Goal: Information Seeking & Learning: Learn about a topic

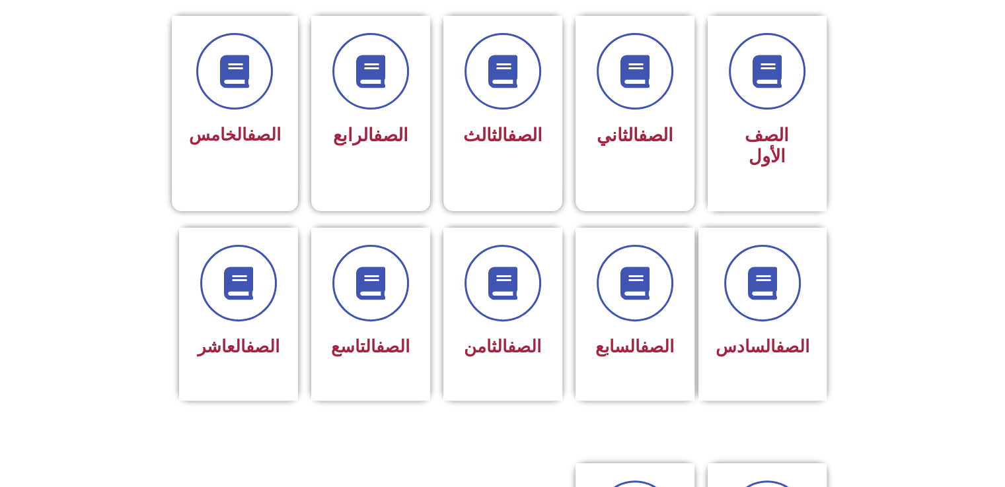
scroll to position [357, 0]
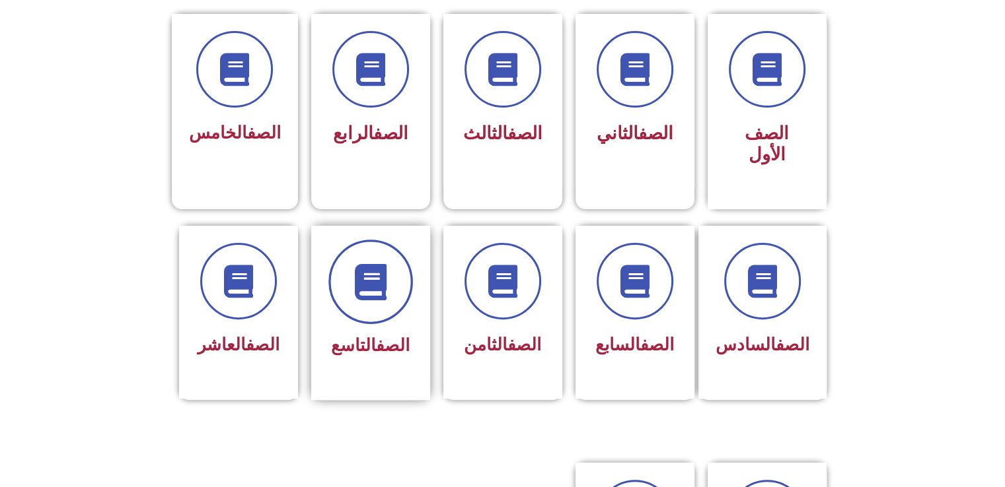
click at [356, 270] on icon at bounding box center [370, 282] width 36 height 36
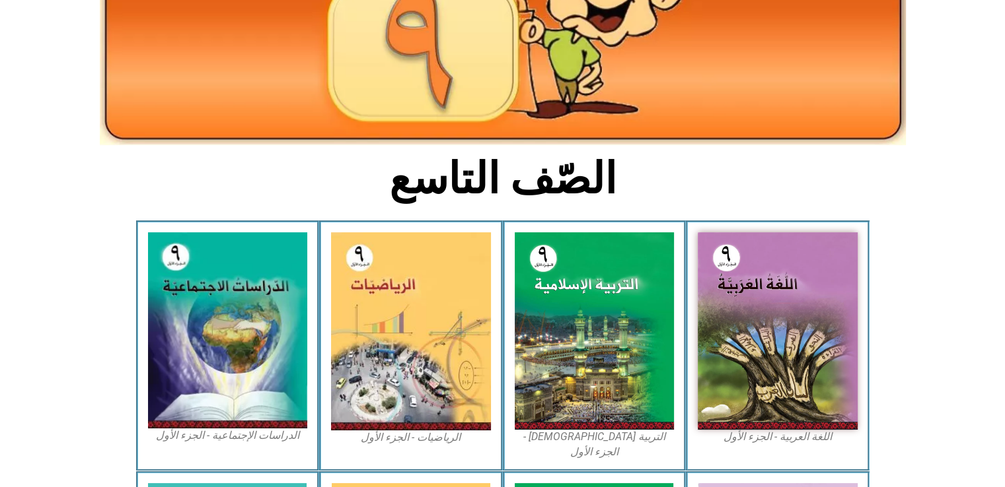
scroll to position [248, 0]
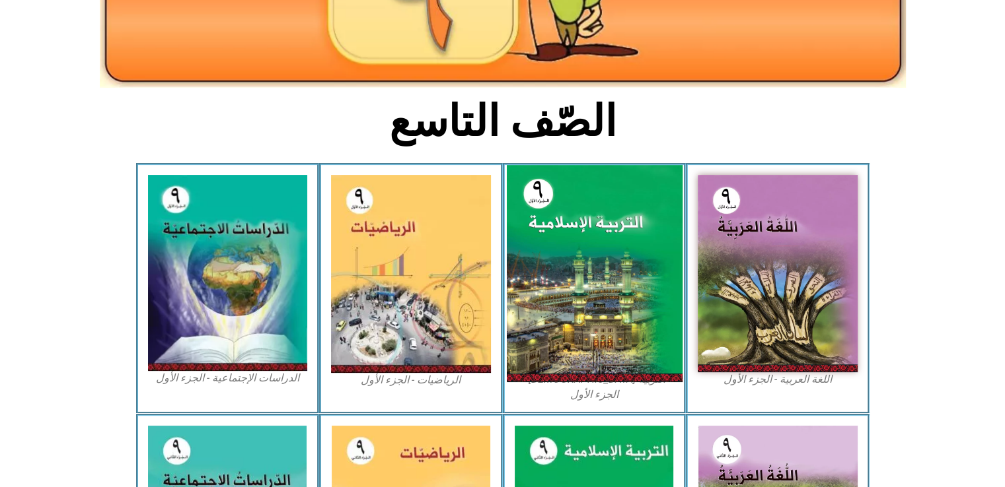
click at [620, 241] on img at bounding box center [594, 273] width 176 height 217
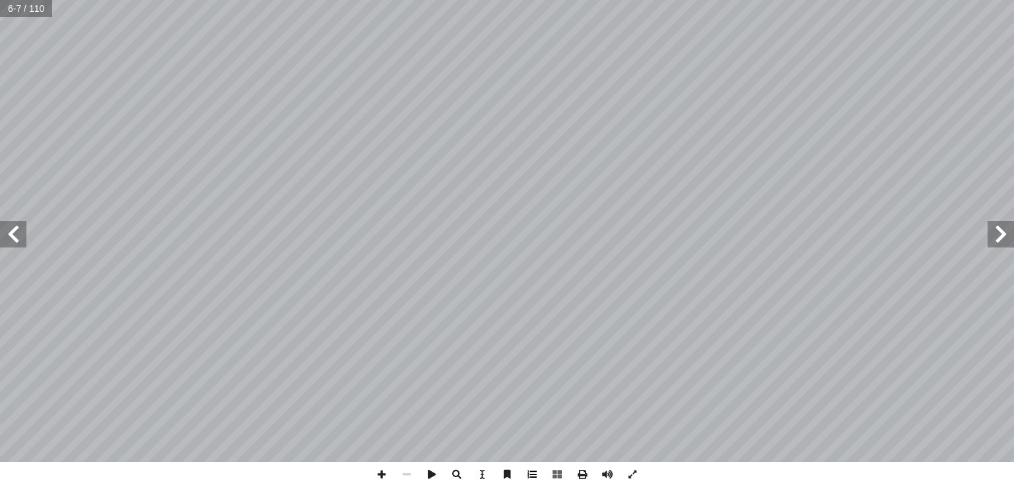
click at [536, 474] on span at bounding box center [532, 474] width 25 height 25
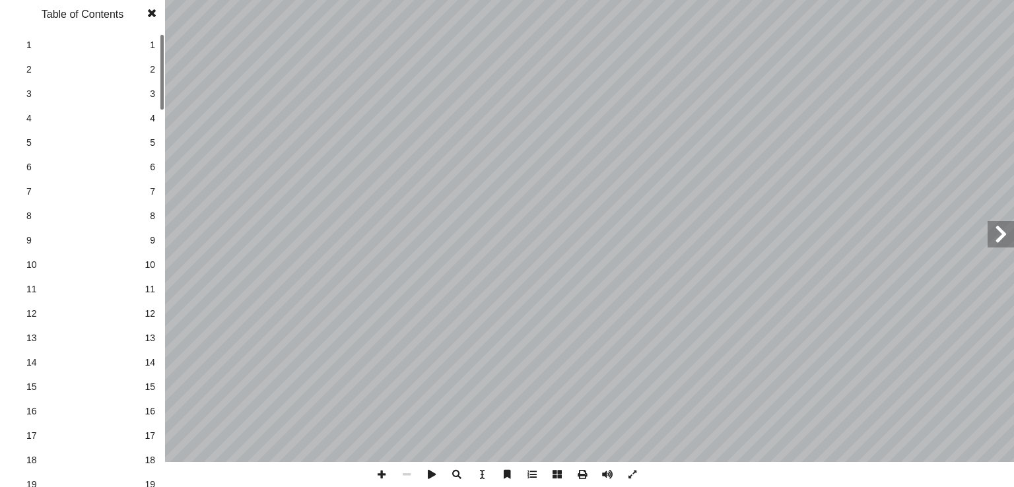
click at [536, 474] on span at bounding box center [532, 474] width 25 height 25
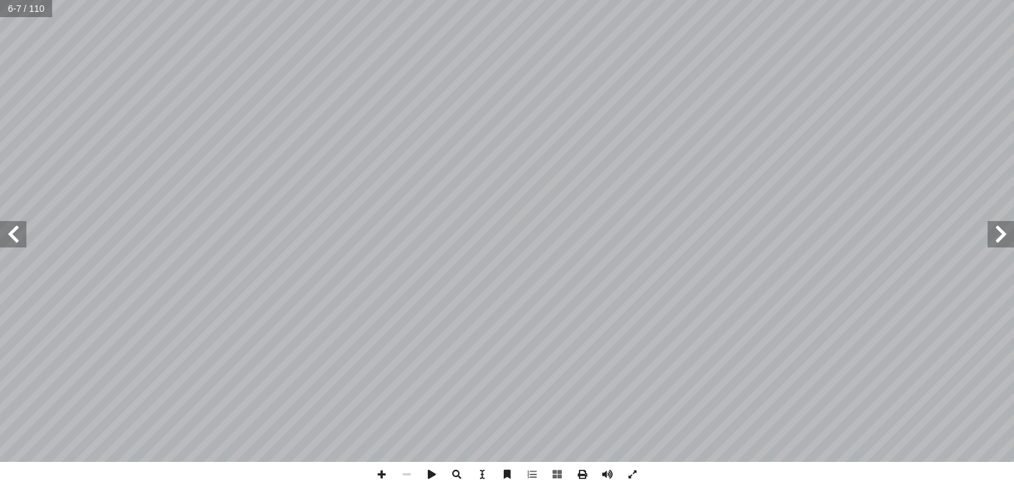
click at [1001, 238] on span at bounding box center [1001, 234] width 26 height 26
click at [538, 474] on span at bounding box center [532, 474] width 25 height 25
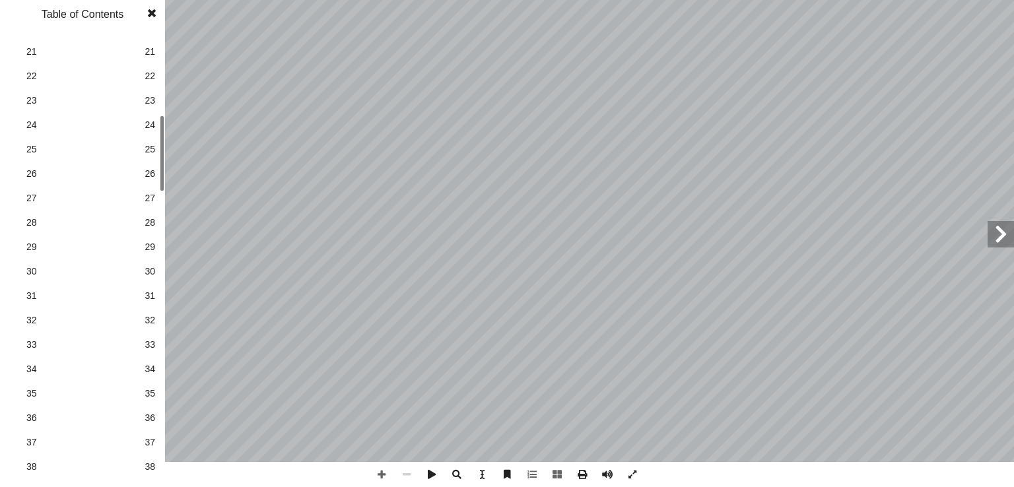
click at [167, 171] on div "مــقــدمــة ه الرحمن الرحيم ّ بسم الل لــى إ ا ـاس مــن الظلمــات رســل رســوله…" at bounding box center [507, 243] width 1014 height 487
click at [151, 154] on span "25" at bounding box center [150, 150] width 11 height 14
click at [1004, 245] on span at bounding box center [1001, 234] width 26 height 26
click at [435, 474] on span at bounding box center [431, 474] width 25 height 25
click at [1001, 236] on span at bounding box center [1001, 234] width 26 height 26
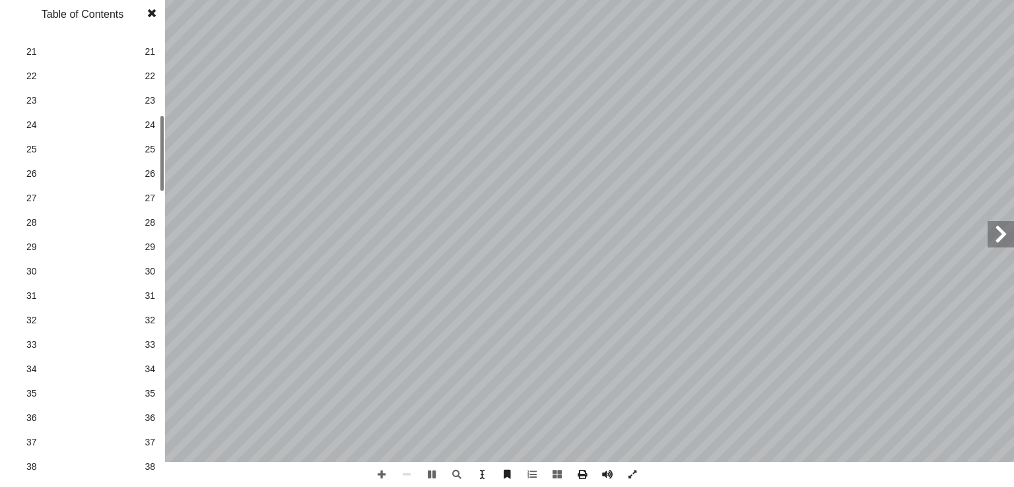
click at [1001, 236] on span at bounding box center [1001, 234] width 26 height 26
click at [1003, 230] on span at bounding box center [1001, 234] width 26 height 26
click at [147, 16] on span at bounding box center [152, 13] width 24 height 26
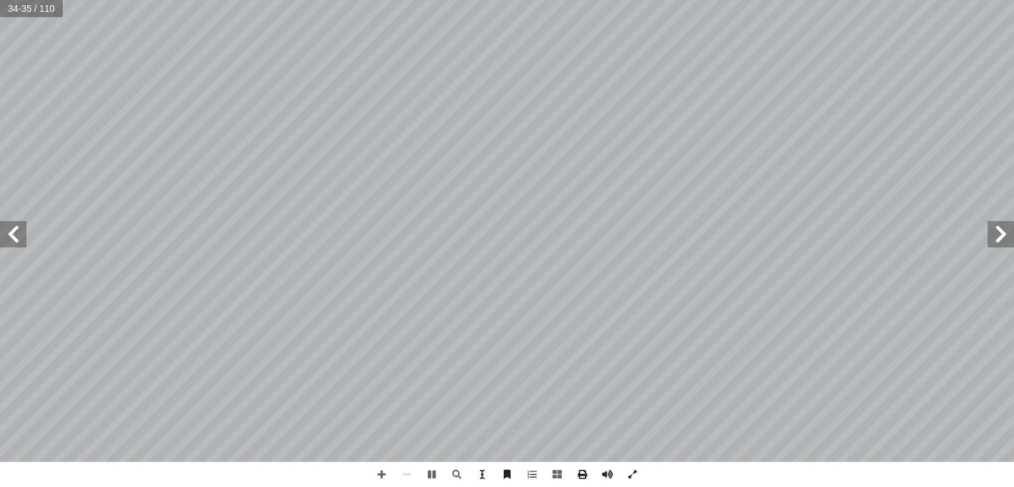
click at [1001, 243] on span at bounding box center [1001, 234] width 26 height 26
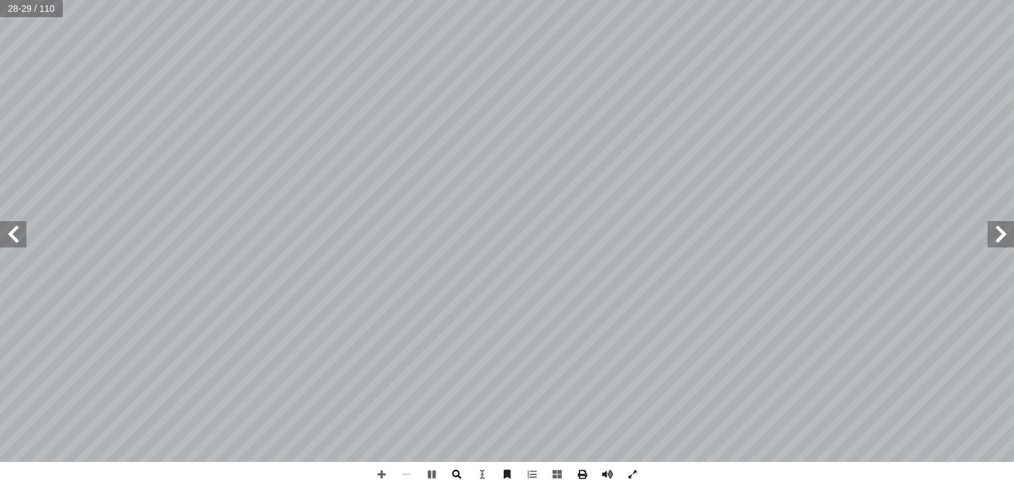
click at [456, 470] on span at bounding box center [456, 474] width 25 height 25
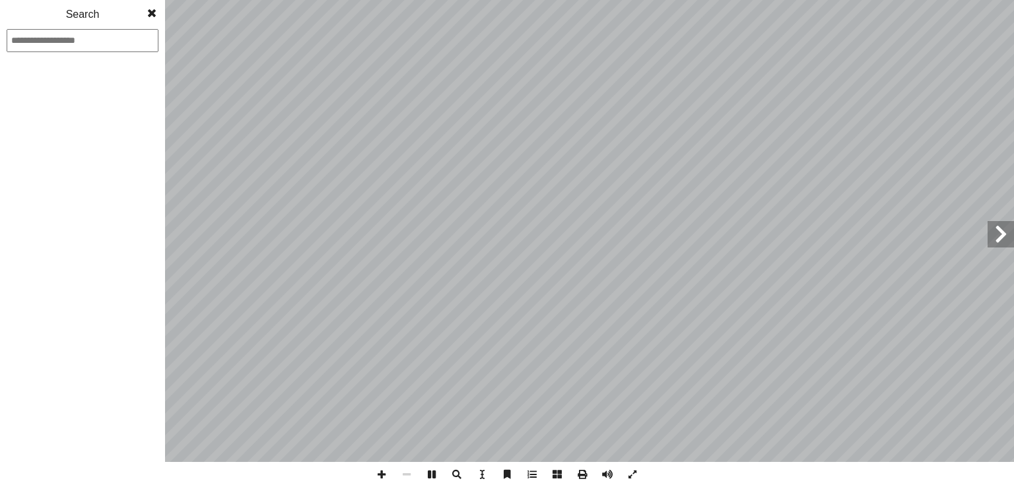
click at [456, 470] on span at bounding box center [456, 474] width 25 height 25
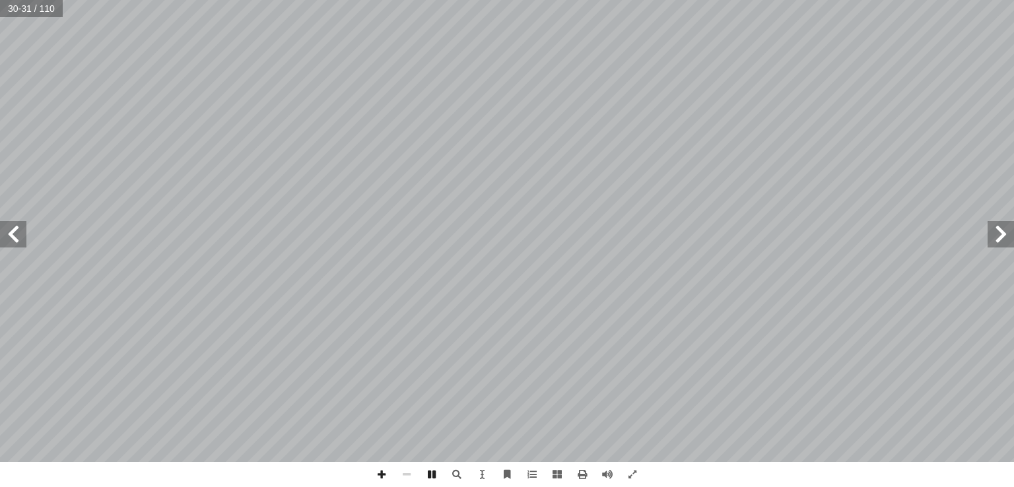
click at [1009, 240] on span at bounding box center [1001, 234] width 26 height 26
click at [994, 234] on span at bounding box center [1001, 234] width 26 height 26
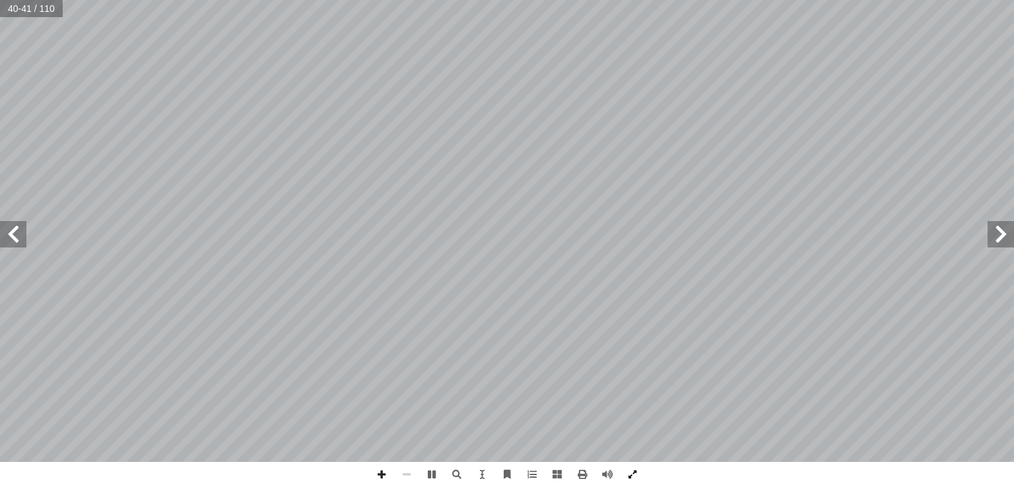
click at [633, 476] on span at bounding box center [632, 474] width 25 height 25
click at [381, 474] on span at bounding box center [381, 474] width 25 height 25
click at [407, 476] on span at bounding box center [406, 474] width 25 height 25
click at [431, 476] on span at bounding box center [431, 474] width 25 height 25
click at [1001, 231] on span at bounding box center [1001, 234] width 26 height 26
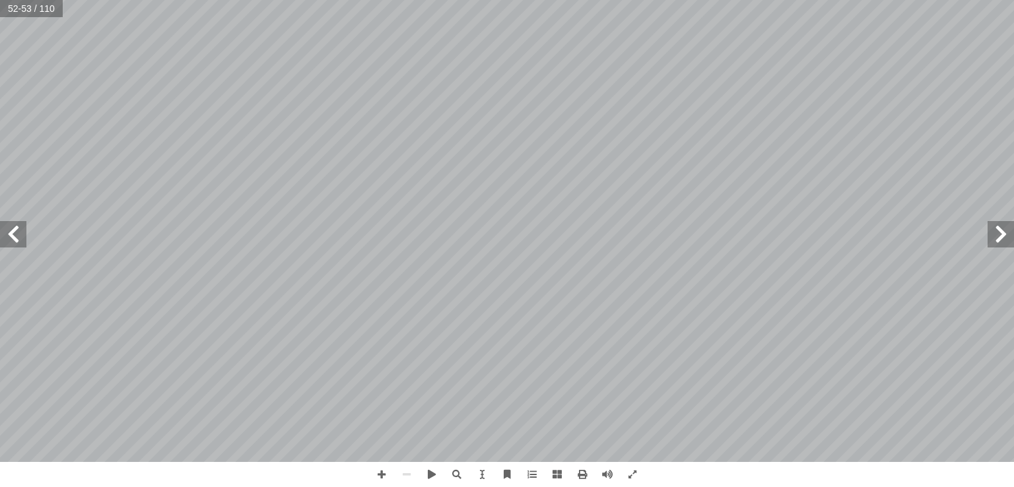
click at [1001, 231] on span at bounding box center [1001, 234] width 26 height 26
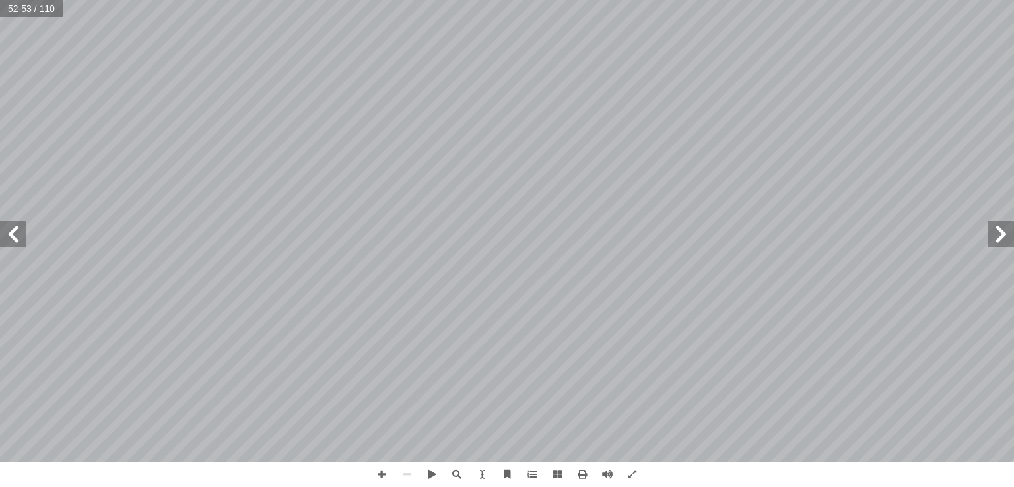
click at [1001, 231] on span at bounding box center [1001, 234] width 26 height 26
click span
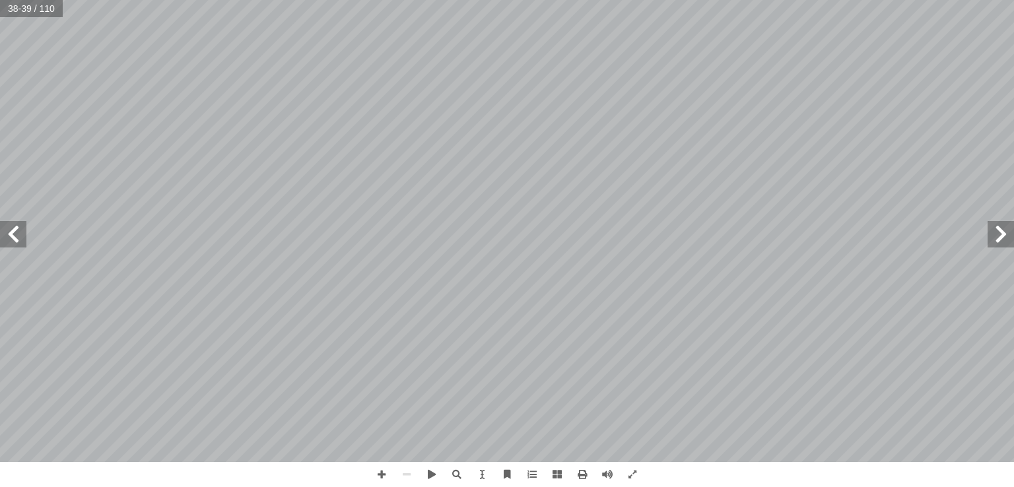
click span
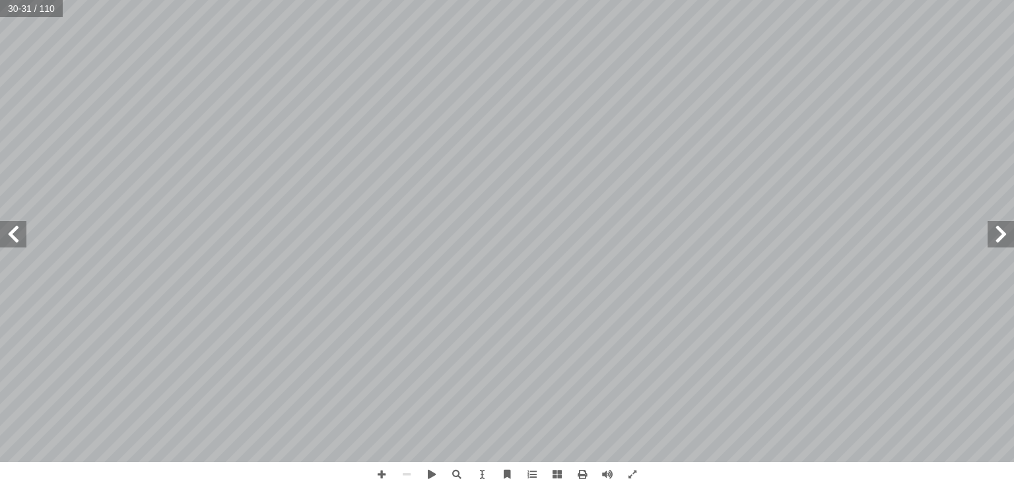
click span
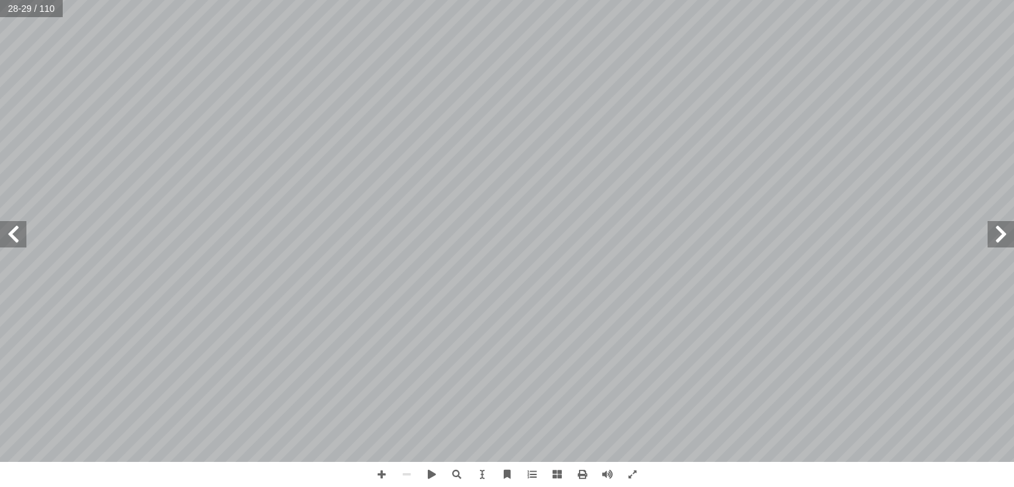
click span
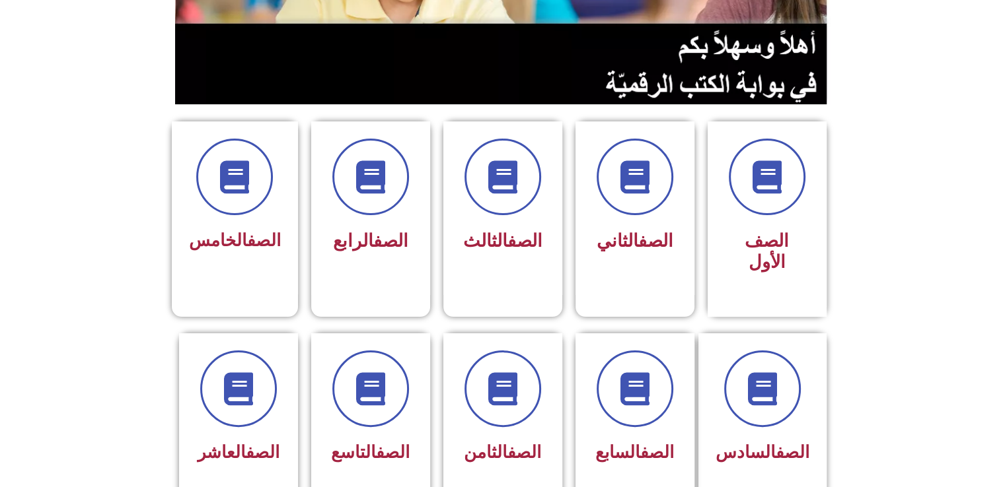
scroll to position [251, 0]
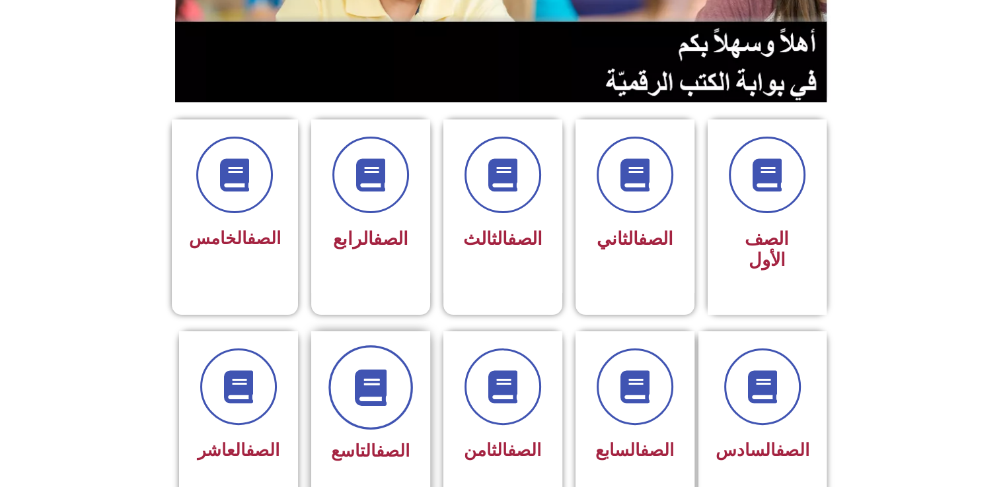
click at [365, 379] on icon at bounding box center [370, 387] width 36 height 36
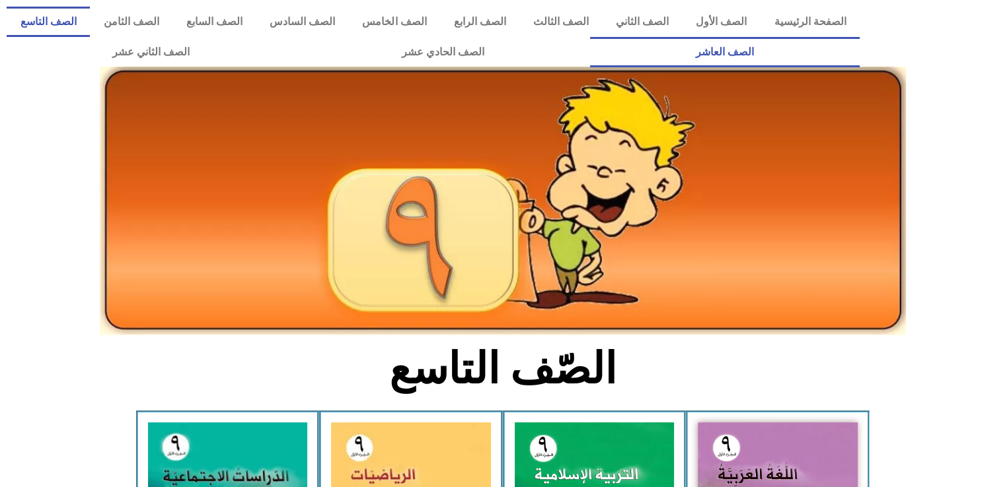
click at [590, 37] on link "الصف العاشر" at bounding box center [724, 52] width 269 height 30
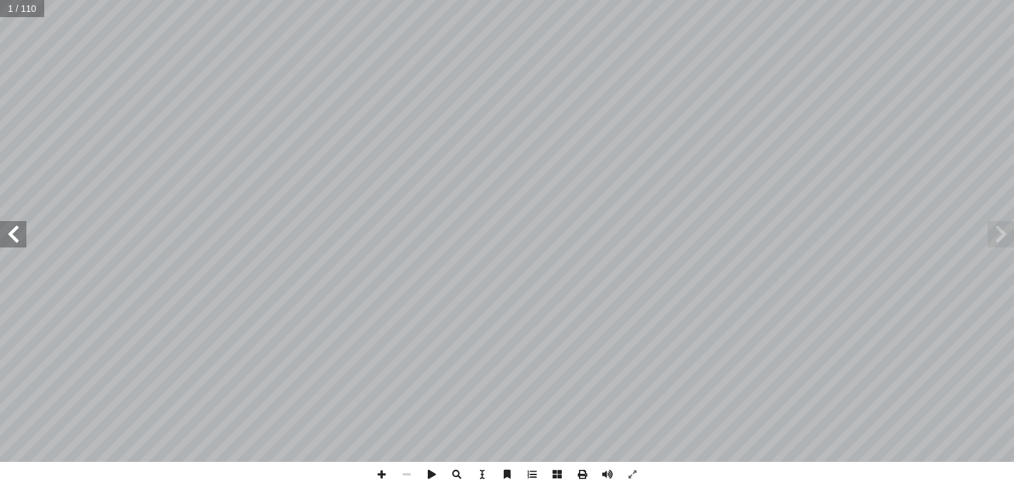
click at [17, 236] on span at bounding box center [13, 234] width 26 height 26
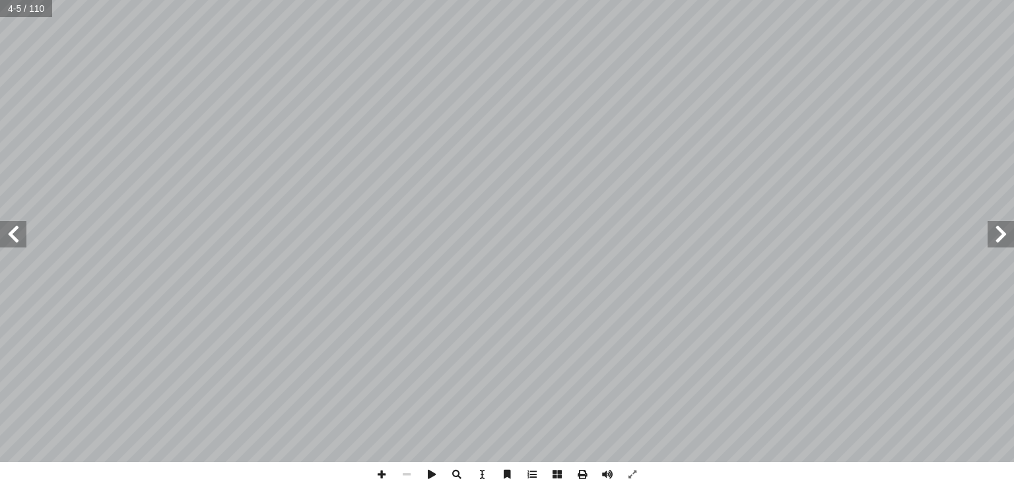
click at [17, 236] on span at bounding box center [13, 234] width 26 height 26
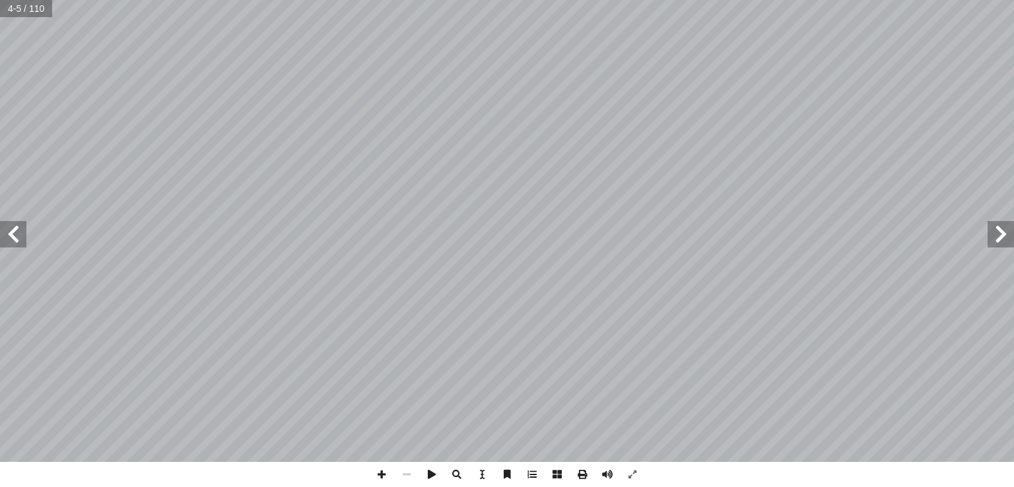
click at [17, 236] on span at bounding box center [13, 234] width 26 height 26
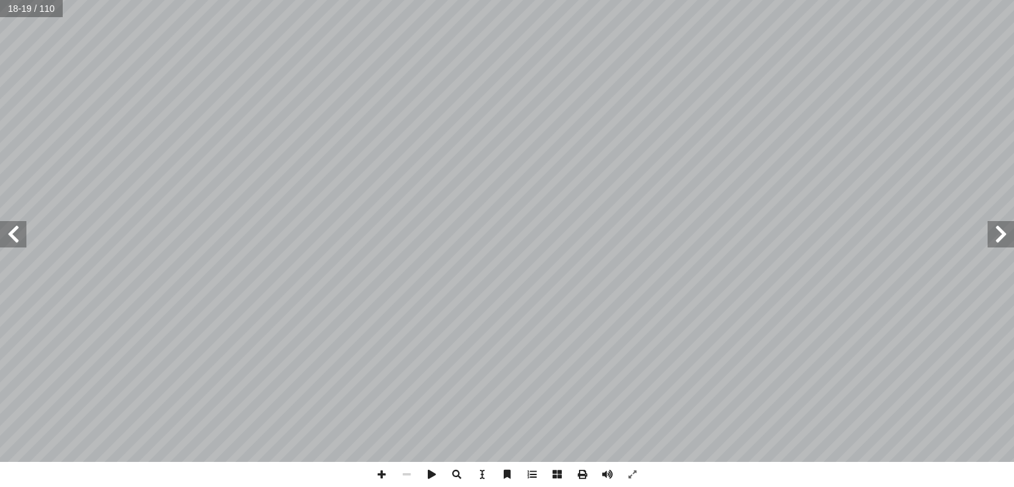
click at [17, 236] on span at bounding box center [13, 234] width 26 height 26
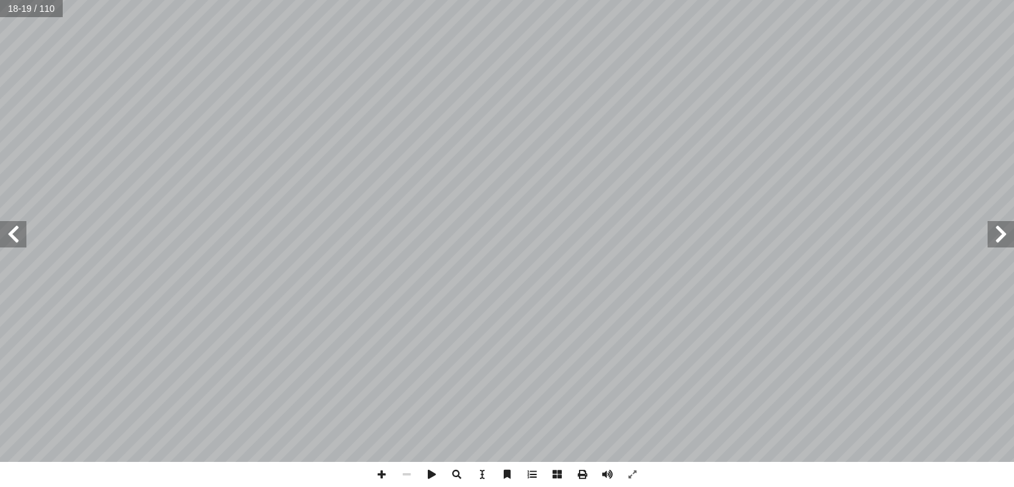
click at [17, 236] on span at bounding box center [13, 234] width 26 height 26
click at [1003, 242] on span at bounding box center [1001, 234] width 26 height 26
click at [8, 233] on span at bounding box center [13, 234] width 26 height 26
click at [8, 234] on span at bounding box center [13, 234] width 26 height 26
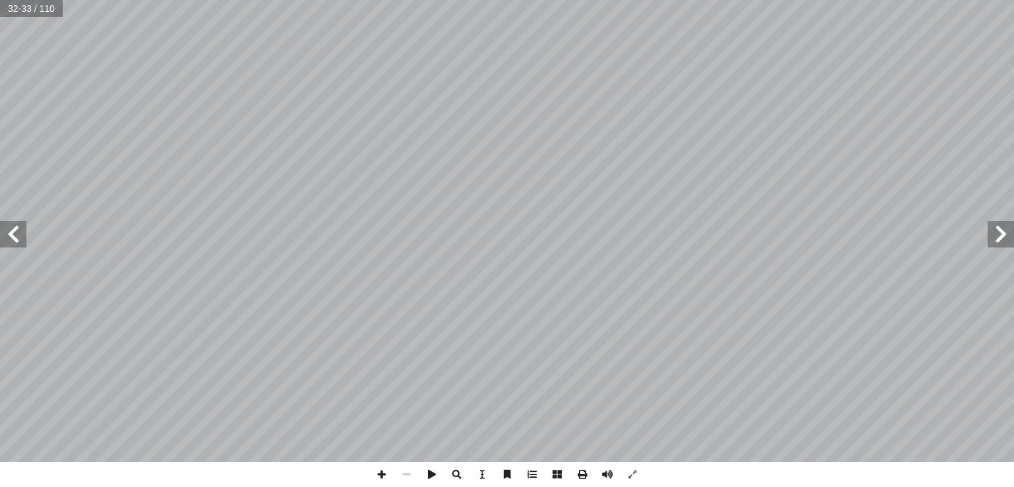
click at [8, 234] on span at bounding box center [13, 234] width 26 height 26
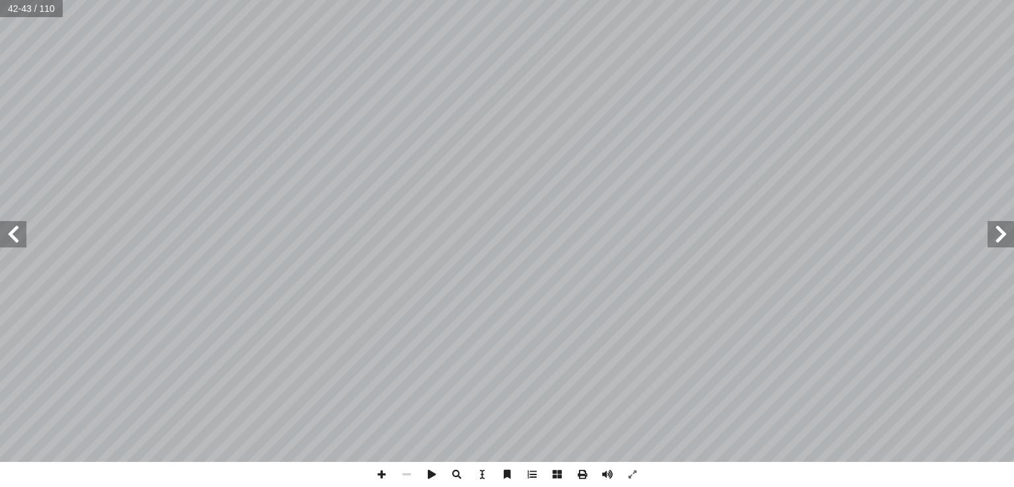
click at [8, 234] on span at bounding box center [13, 234] width 26 height 26
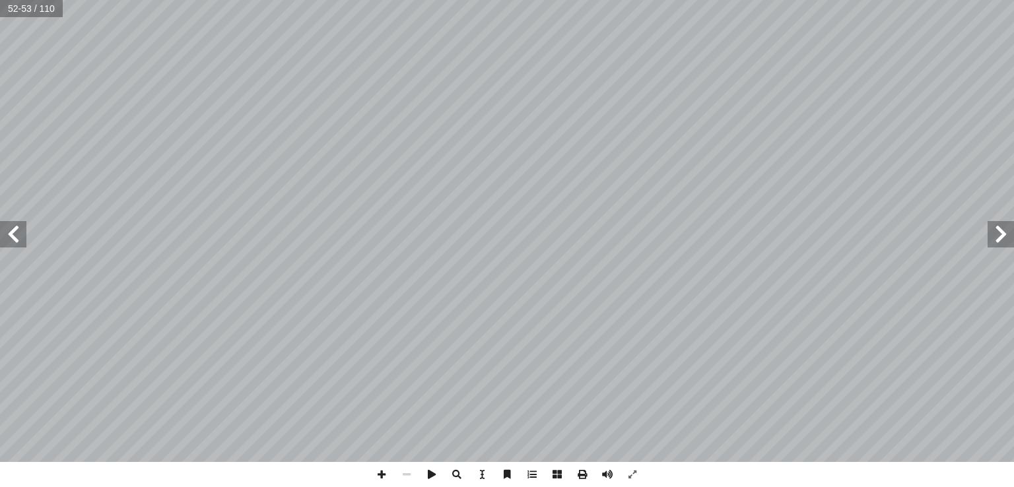
click at [8, 234] on span at bounding box center [13, 234] width 26 height 26
click at [9, 237] on span at bounding box center [13, 234] width 26 height 26
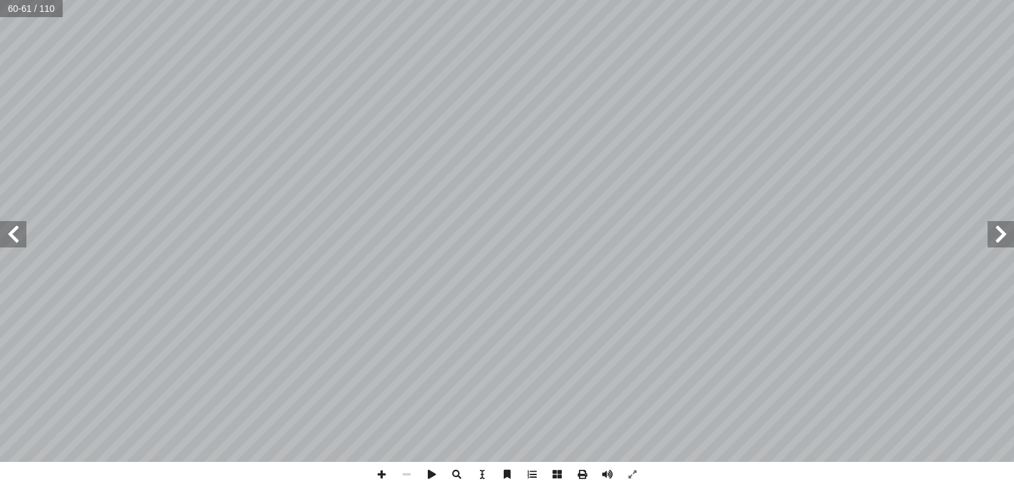
click at [9, 233] on span at bounding box center [13, 234] width 26 height 26
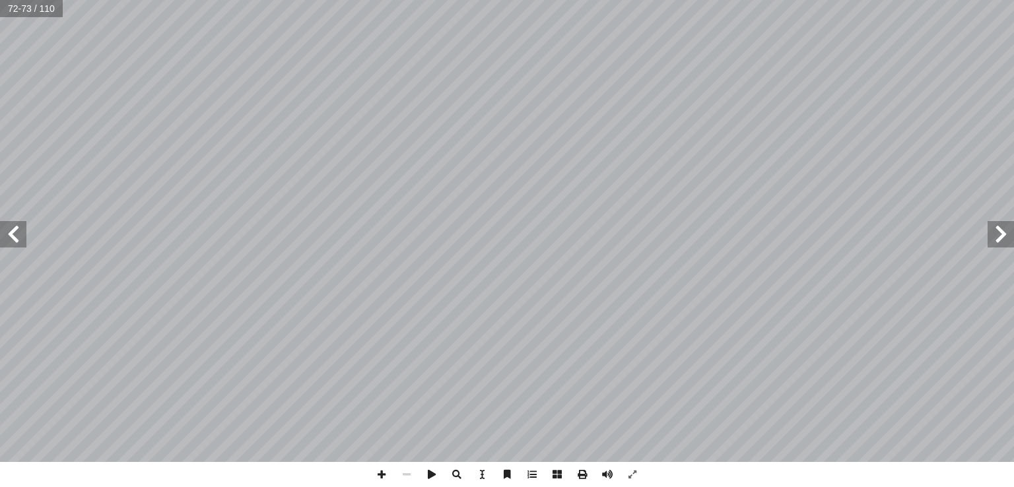
click at [9, 233] on span at bounding box center [13, 234] width 26 height 26
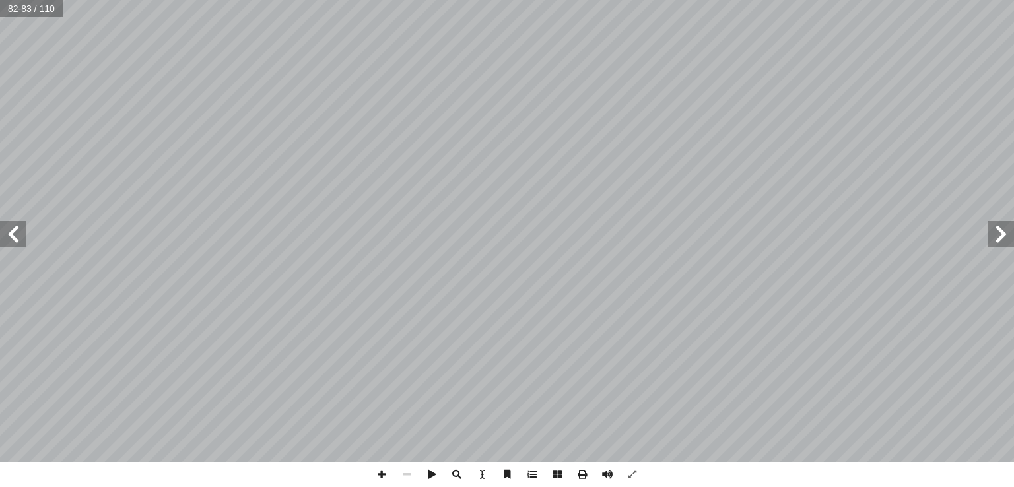
click at [9, 233] on span at bounding box center [13, 234] width 26 height 26
click at [1005, 231] on span at bounding box center [1001, 234] width 26 height 26
click at [16, 231] on span at bounding box center [13, 234] width 26 height 26
click at [1008, 232] on span at bounding box center [1001, 234] width 26 height 26
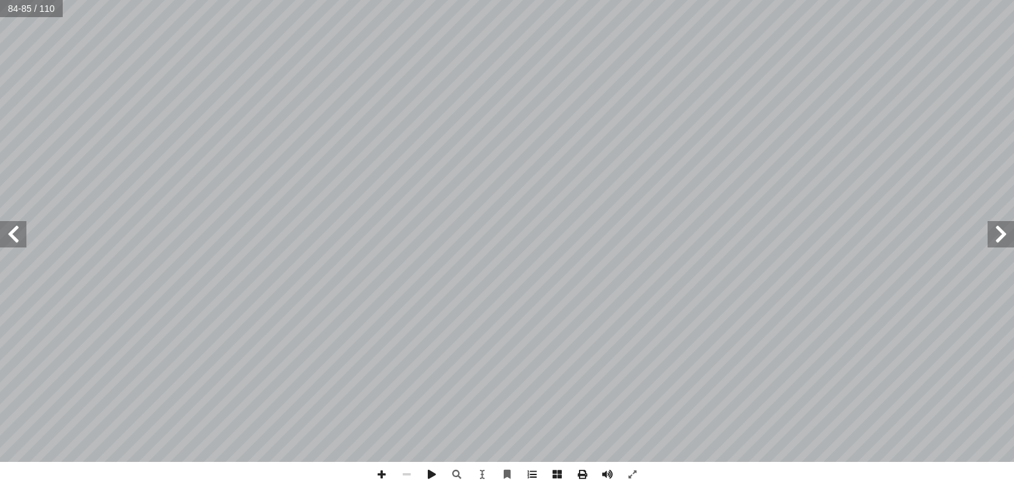
click at [22, 242] on span at bounding box center [13, 234] width 26 height 26
click at [1008, 238] on span at bounding box center [1001, 234] width 26 height 26
click at [17, 230] on span at bounding box center [13, 234] width 26 height 26
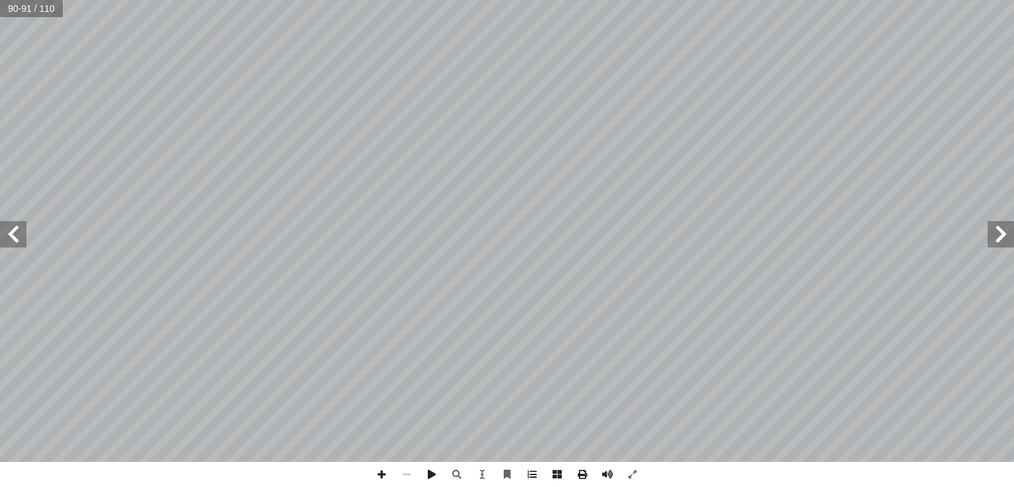
click at [17, 230] on span at bounding box center [13, 234] width 26 height 26
click at [1010, 240] on span at bounding box center [1001, 234] width 26 height 26
click at [1001, 237] on span at bounding box center [1001, 234] width 26 height 26
click at [16, 230] on span at bounding box center [13, 234] width 26 height 26
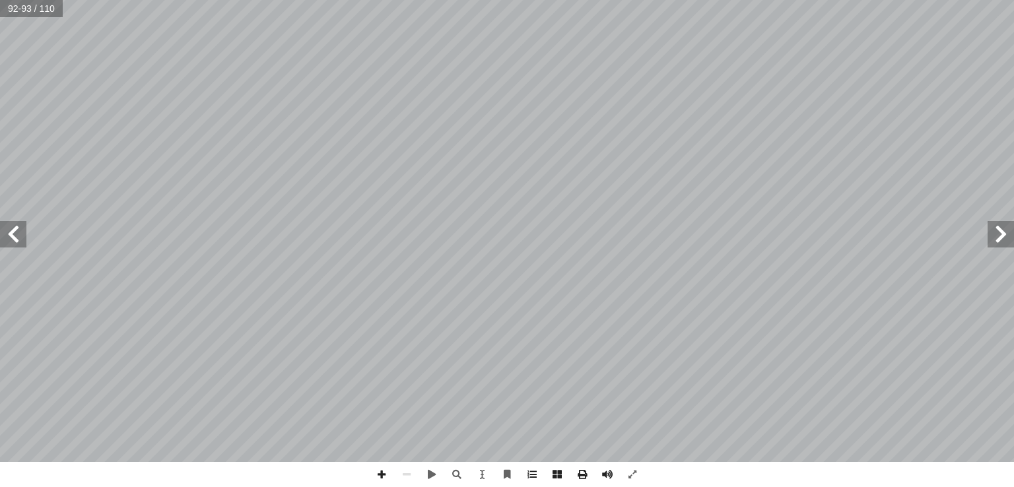
click at [16, 230] on span at bounding box center [13, 234] width 26 height 26
click at [1001, 236] on span at bounding box center [1001, 234] width 26 height 26
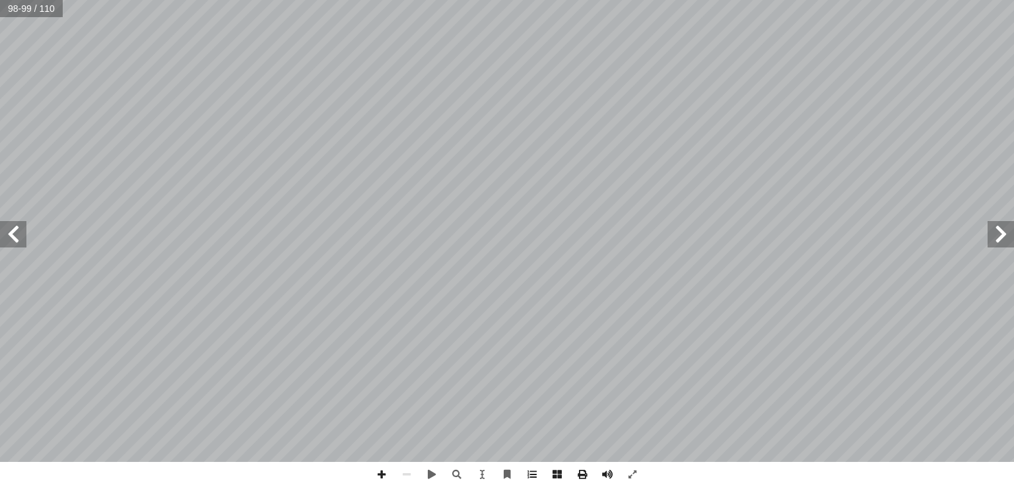
click at [1001, 236] on span at bounding box center [1001, 234] width 26 height 26
click at [7, 231] on span at bounding box center [13, 234] width 26 height 26
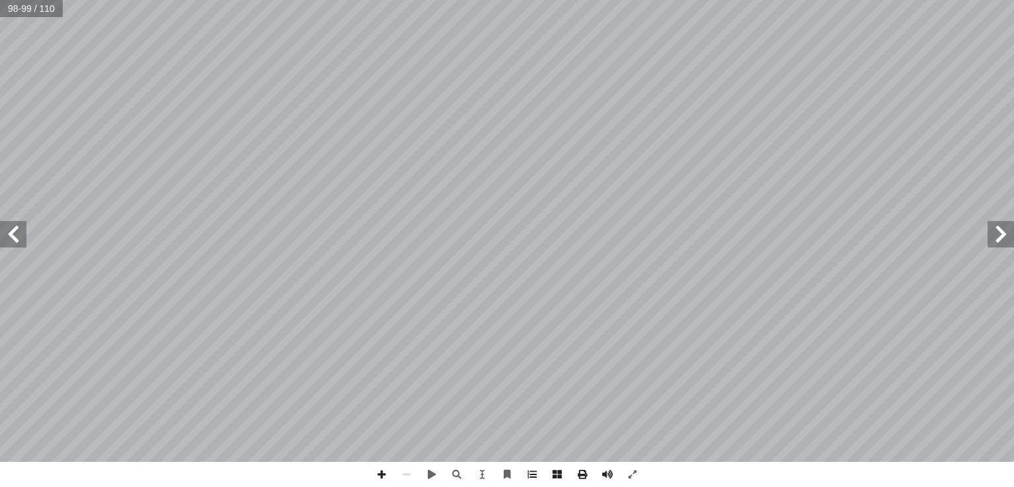
click at [7, 231] on span at bounding box center [13, 234] width 26 height 26
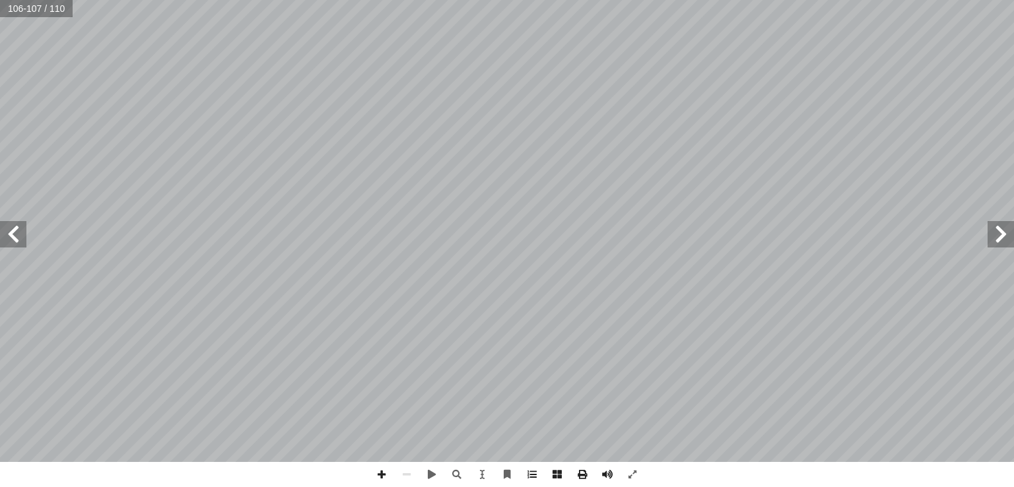
click at [7, 231] on span at bounding box center [13, 234] width 26 height 26
click at [1003, 240] on span at bounding box center [1001, 234] width 26 height 26
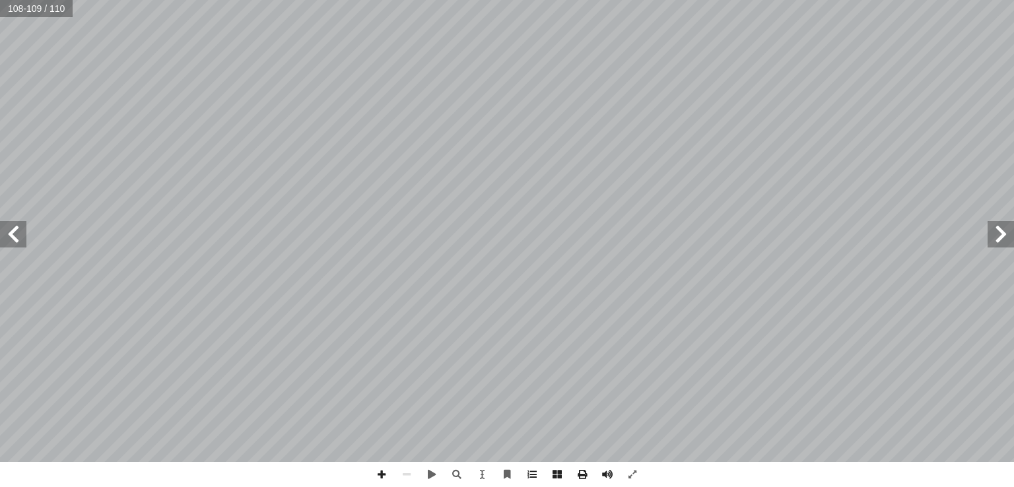
click at [1003, 240] on span at bounding box center [1001, 234] width 26 height 26
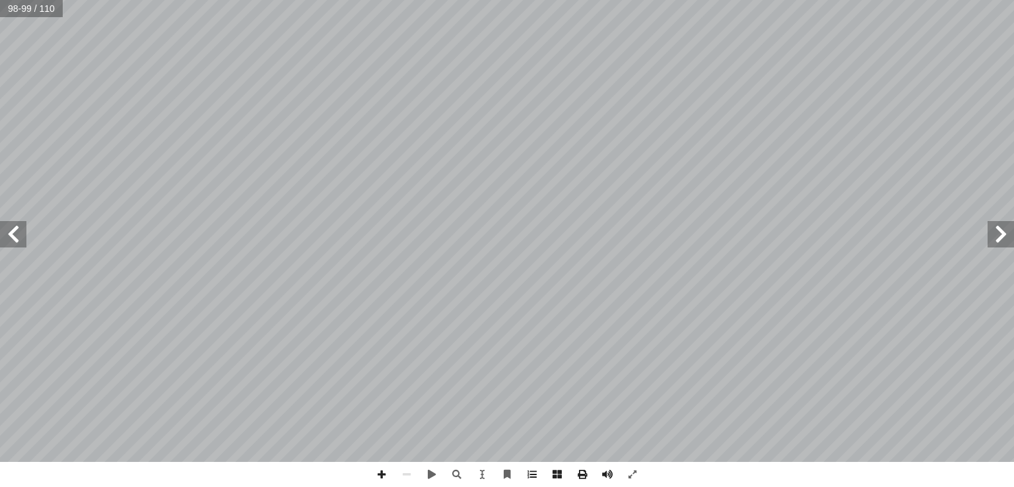
click at [1003, 240] on span at bounding box center [1001, 234] width 26 height 26
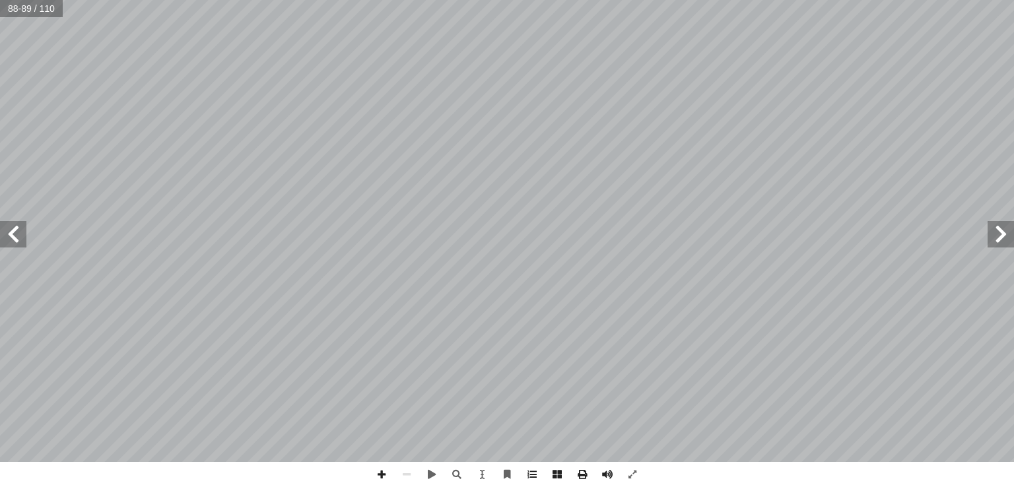
click at [1003, 240] on span at bounding box center [1001, 234] width 26 height 26
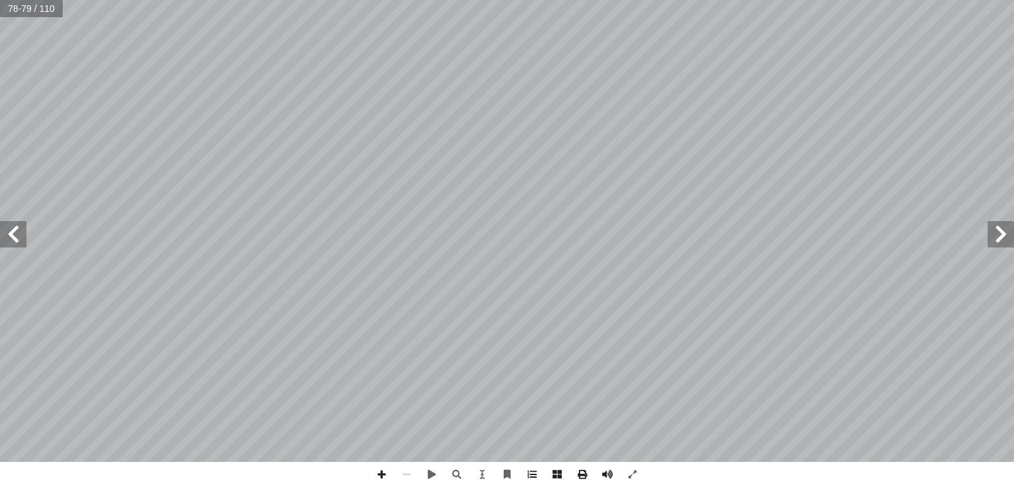
click at [1003, 240] on span at bounding box center [1001, 234] width 26 height 26
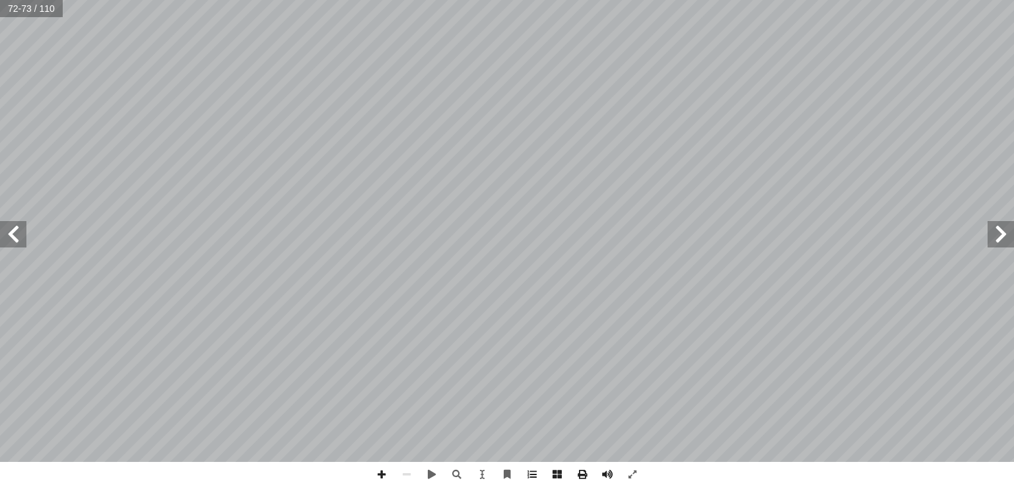
click at [1003, 240] on span at bounding box center [1001, 234] width 26 height 26
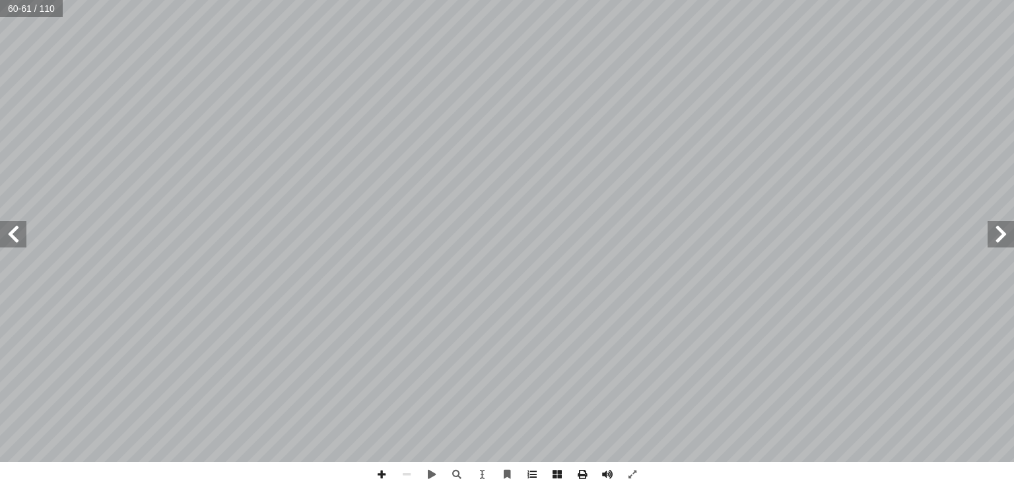
click at [1003, 240] on span at bounding box center [1001, 234] width 26 height 26
click at [12, 244] on span at bounding box center [13, 234] width 26 height 26
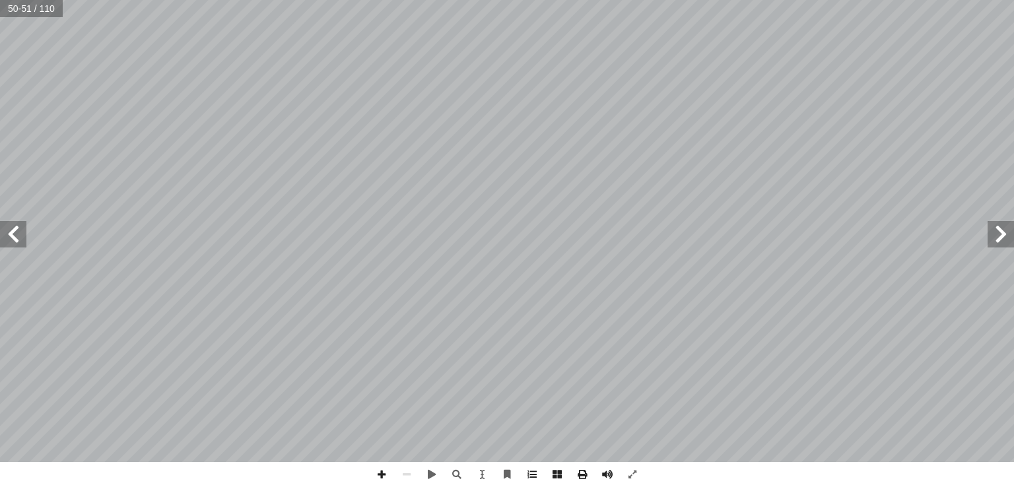
click at [12, 244] on span at bounding box center [13, 234] width 26 height 26
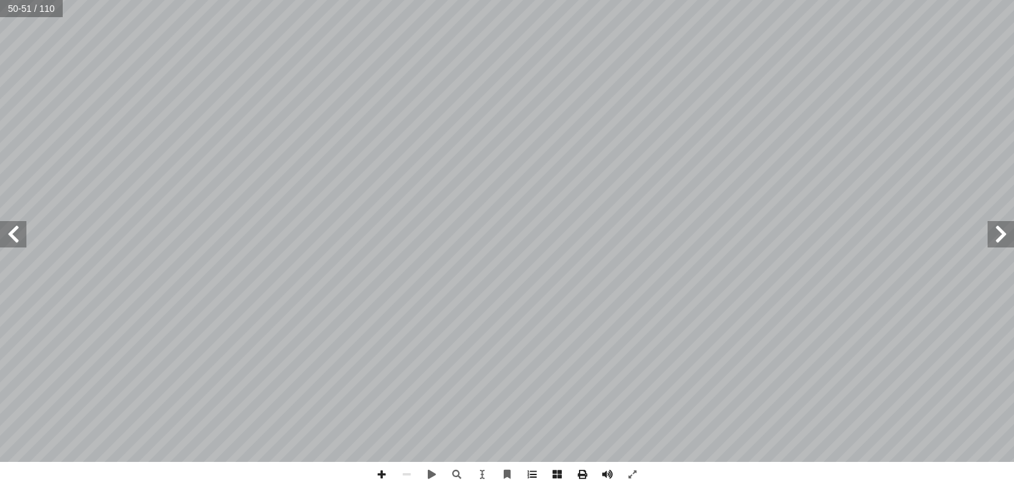
click at [12, 244] on span at bounding box center [13, 234] width 26 height 26
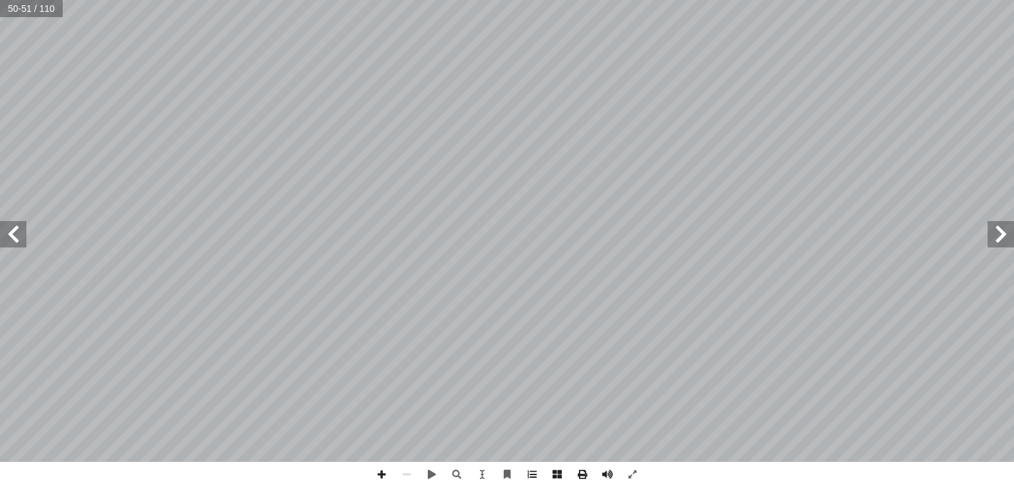
click at [12, 244] on span at bounding box center [13, 234] width 26 height 26
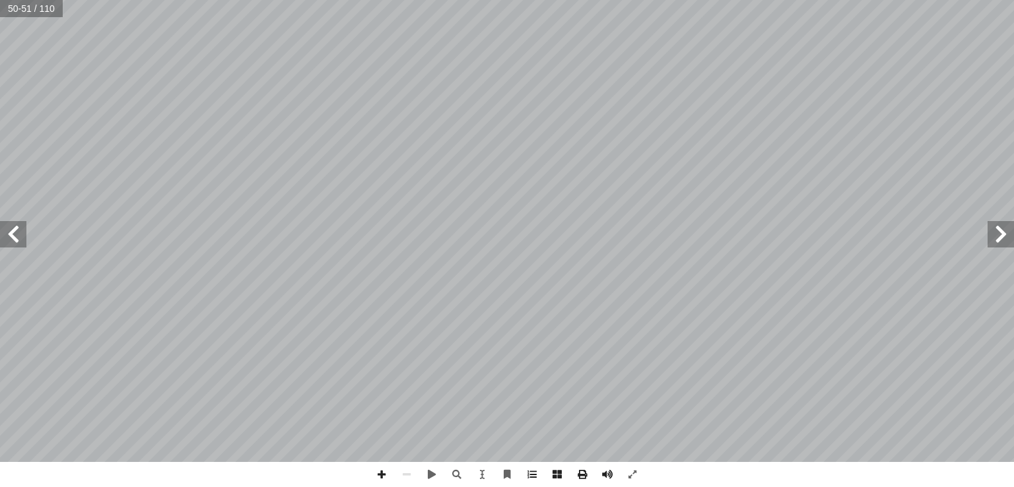
click at [12, 244] on span at bounding box center [13, 234] width 26 height 26
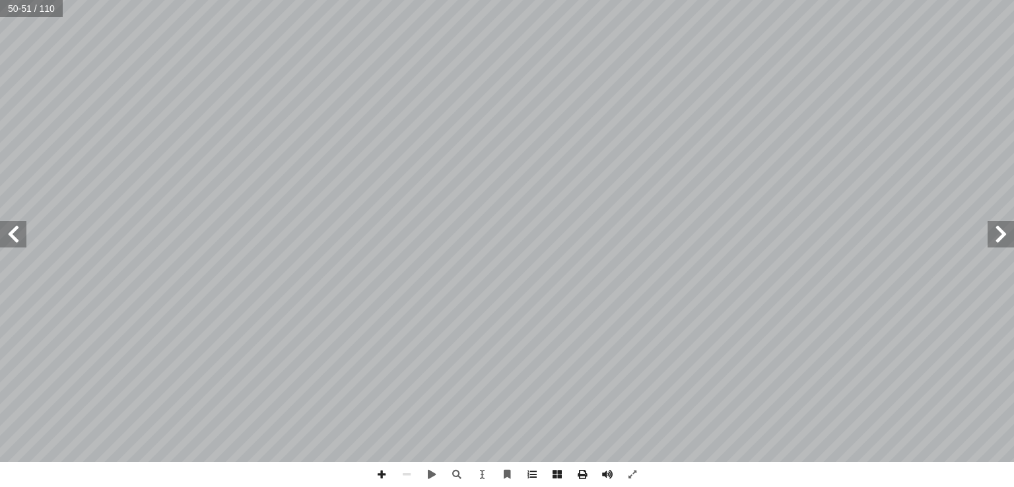
click at [12, 244] on span at bounding box center [13, 234] width 26 height 26
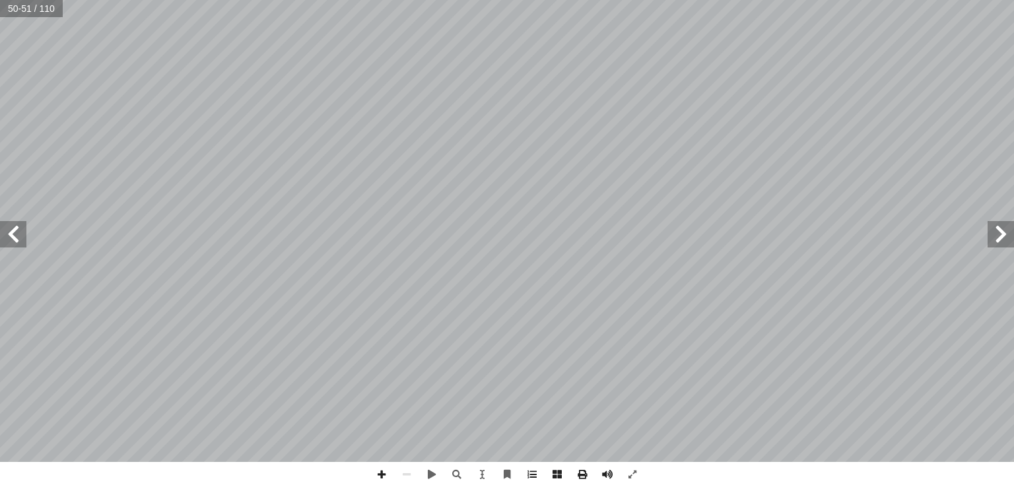
click at [12, 244] on span at bounding box center [13, 234] width 26 height 26
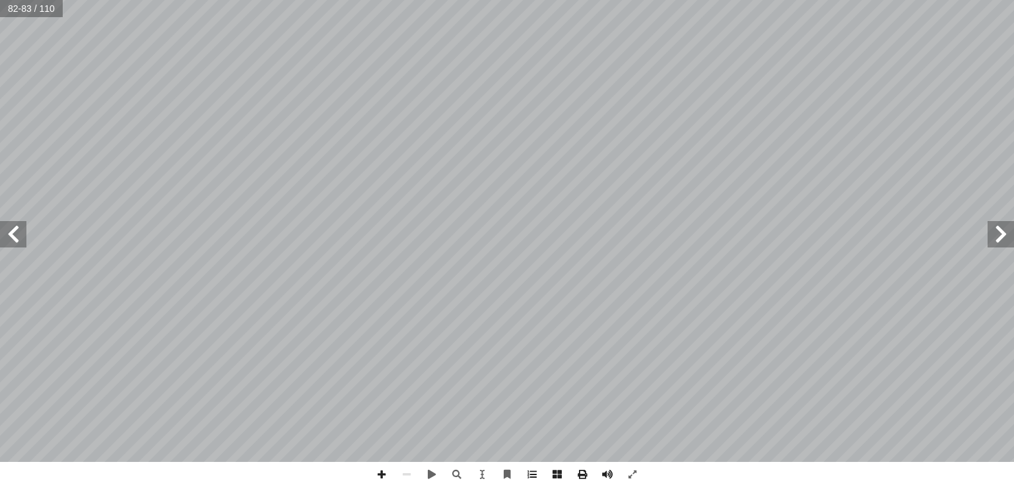
click at [12, 244] on span at bounding box center [13, 234] width 26 height 26
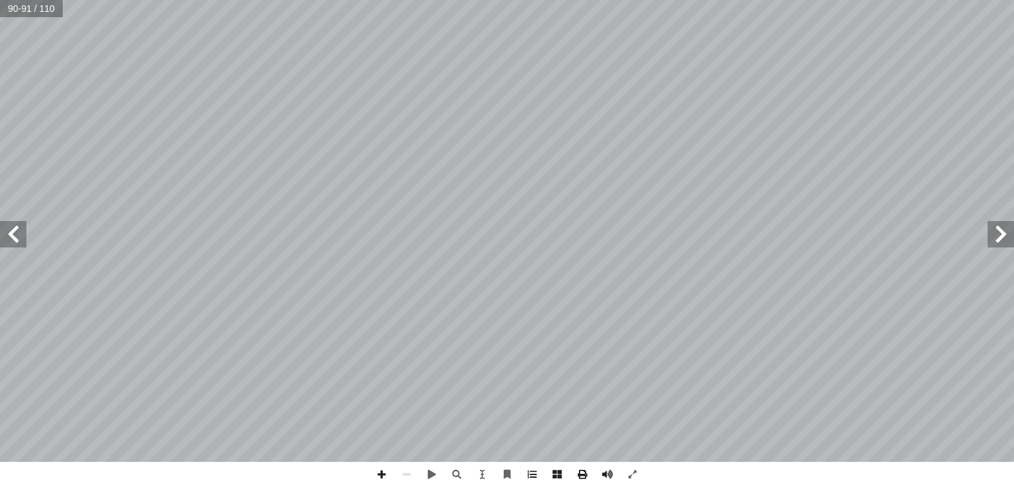
click at [12, 244] on span at bounding box center [13, 234] width 26 height 26
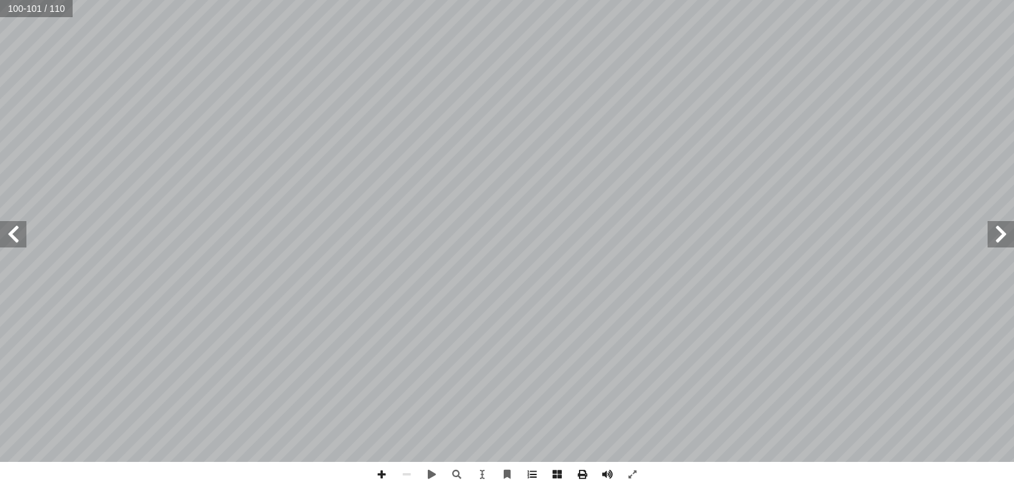
click at [12, 244] on span at bounding box center [13, 234] width 26 height 26
click at [1003, 236] on span at bounding box center [1001, 234] width 26 height 26
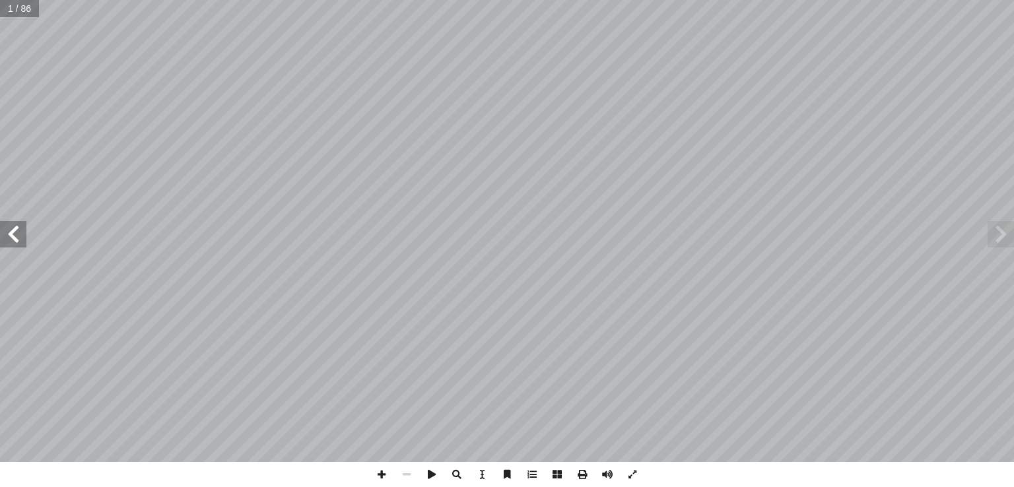
click at [7, 234] on span at bounding box center [13, 234] width 26 height 26
click at [1007, 238] on span at bounding box center [1001, 234] width 26 height 26
click at [25, 7] on input "text" at bounding box center [23, 8] width 47 height 17
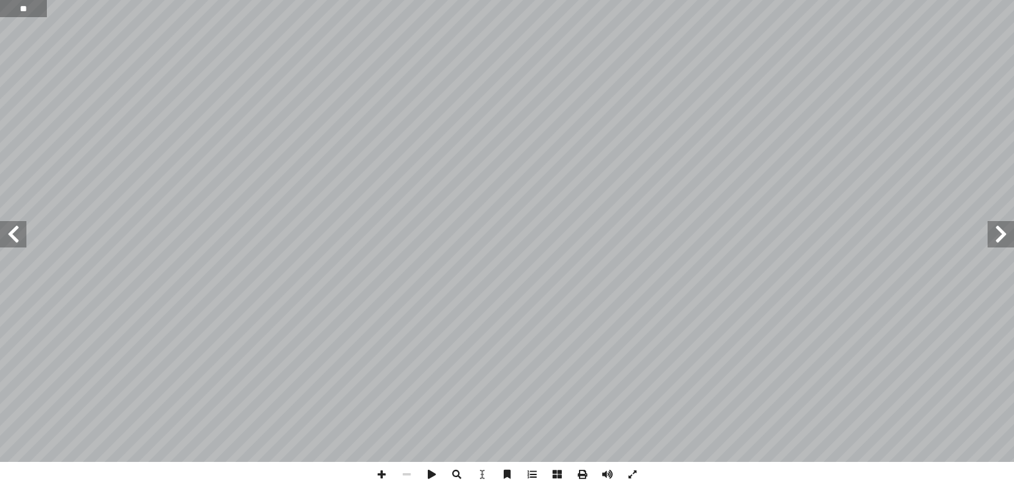
type input "**"
click at [14, 239] on span at bounding box center [13, 234] width 26 height 26
click at [9, 239] on span at bounding box center [13, 234] width 26 height 26
click at [11, 232] on span at bounding box center [13, 234] width 26 height 26
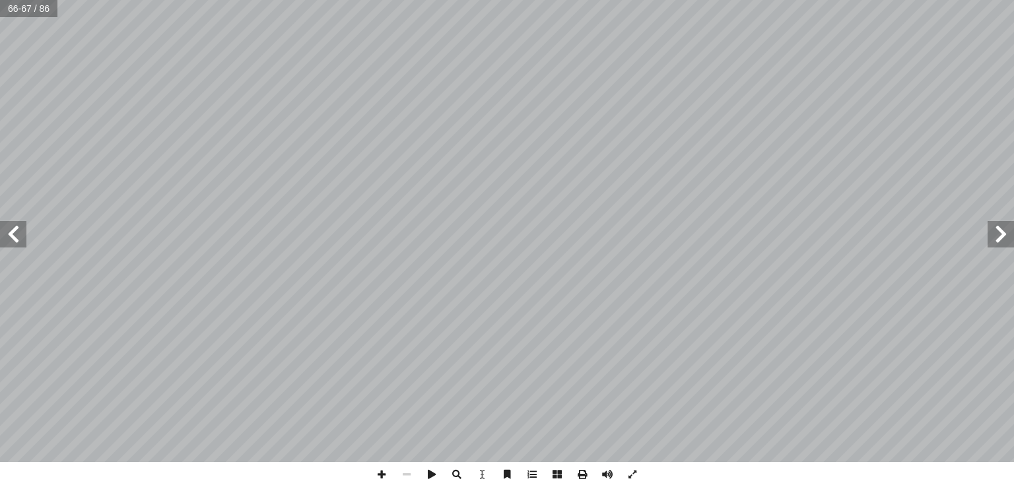
click at [1003, 232] on span at bounding box center [1001, 234] width 26 height 26
click at [14, 240] on span at bounding box center [13, 234] width 26 height 26
click at [10, 230] on span at bounding box center [13, 234] width 26 height 26
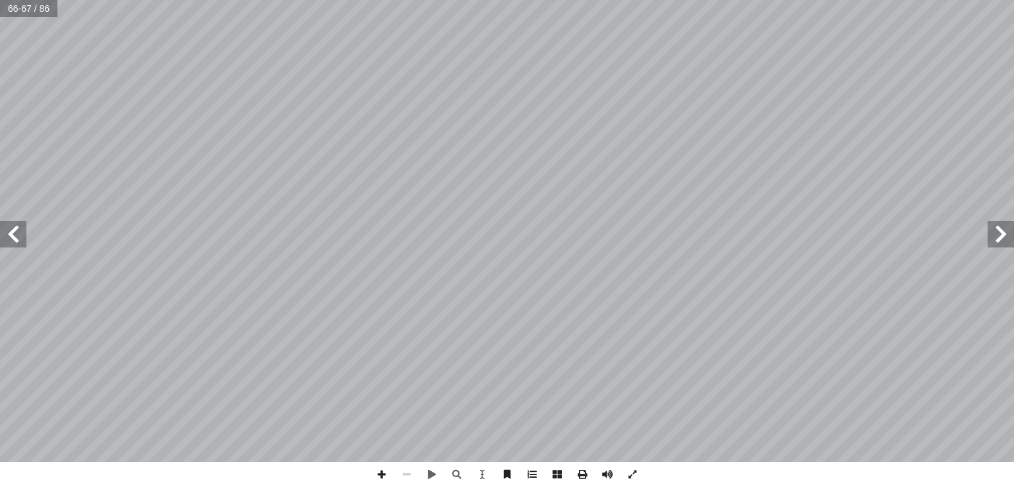
click at [10, 230] on span at bounding box center [13, 234] width 26 height 26
drag, startPoint x: 555, startPoint y: 462, endPoint x: 17, endPoint y: 233, distance: 585.0
click at [17, 233] on span at bounding box center [13, 234] width 26 height 26
click at [7, 229] on span at bounding box center [13, 234] width 26 height 26
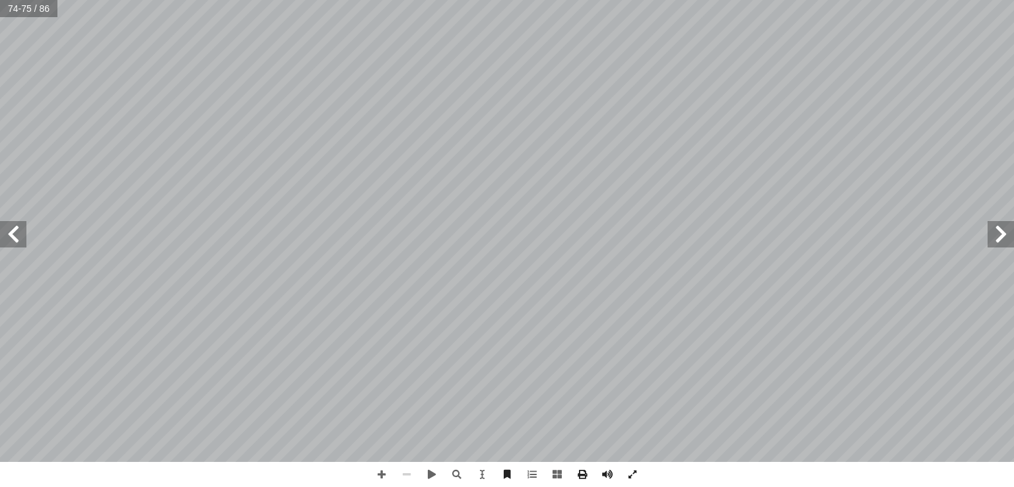
click at [7, 236] on span at bounding box center [13, 234] width 26 height 26
click at [17, 235] on span at bounding box center [13, 234] width 26 height 26
